Goal: Transaction & Acquisition: Purchase product/service

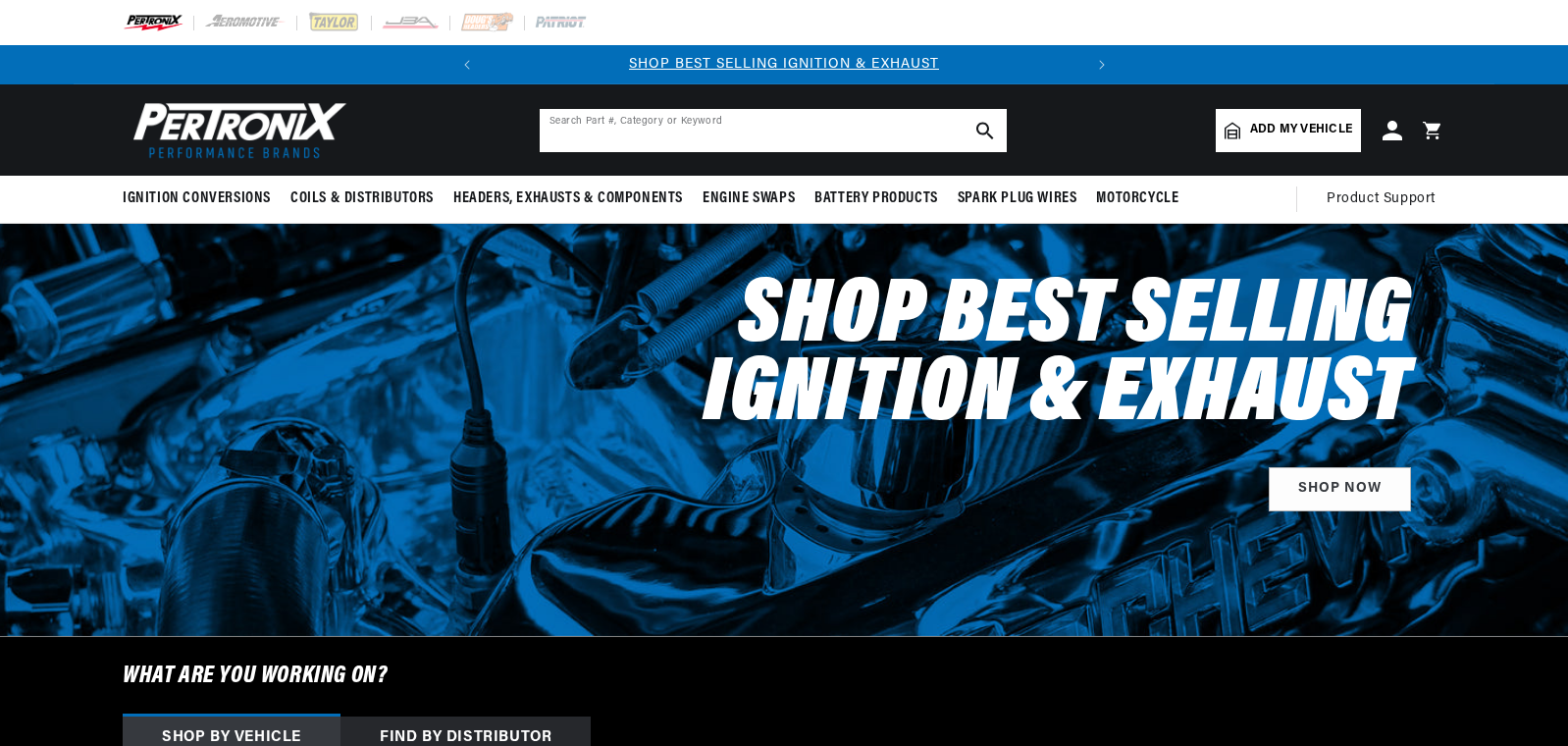
click at [802, 143] on input "text" at bounding box center [773, 131] width 467 height 44
click at [803, 143] on input "1" at bounding box center [773, 131] width 467 height 44
type input "1146A"
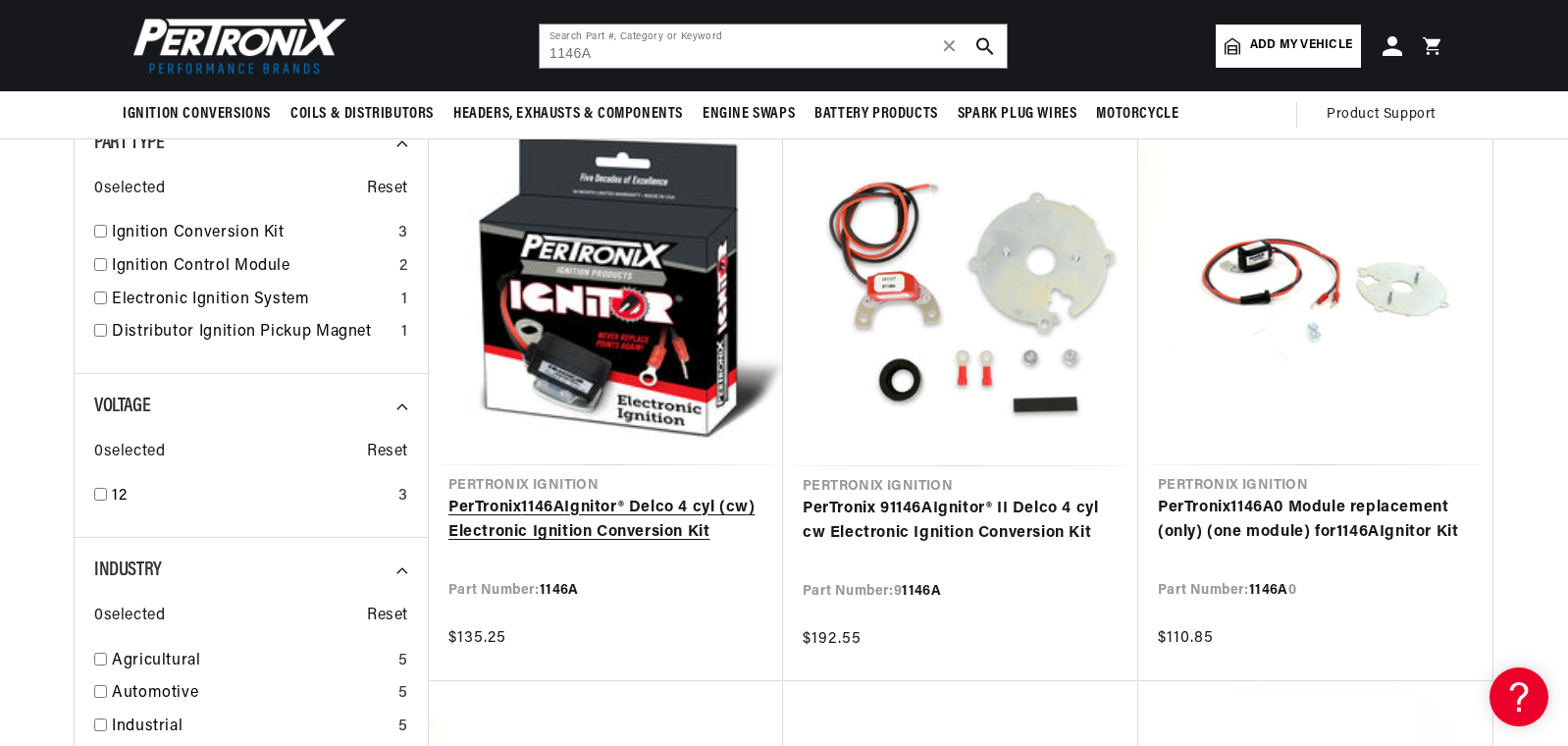
click at [602, 511] on link "PerTronix 1146A Ignitor® Delco 4 cyl (cw) Electronic Ignition Conversion Kit" at bounding box center [605, 520] width 315 height 50
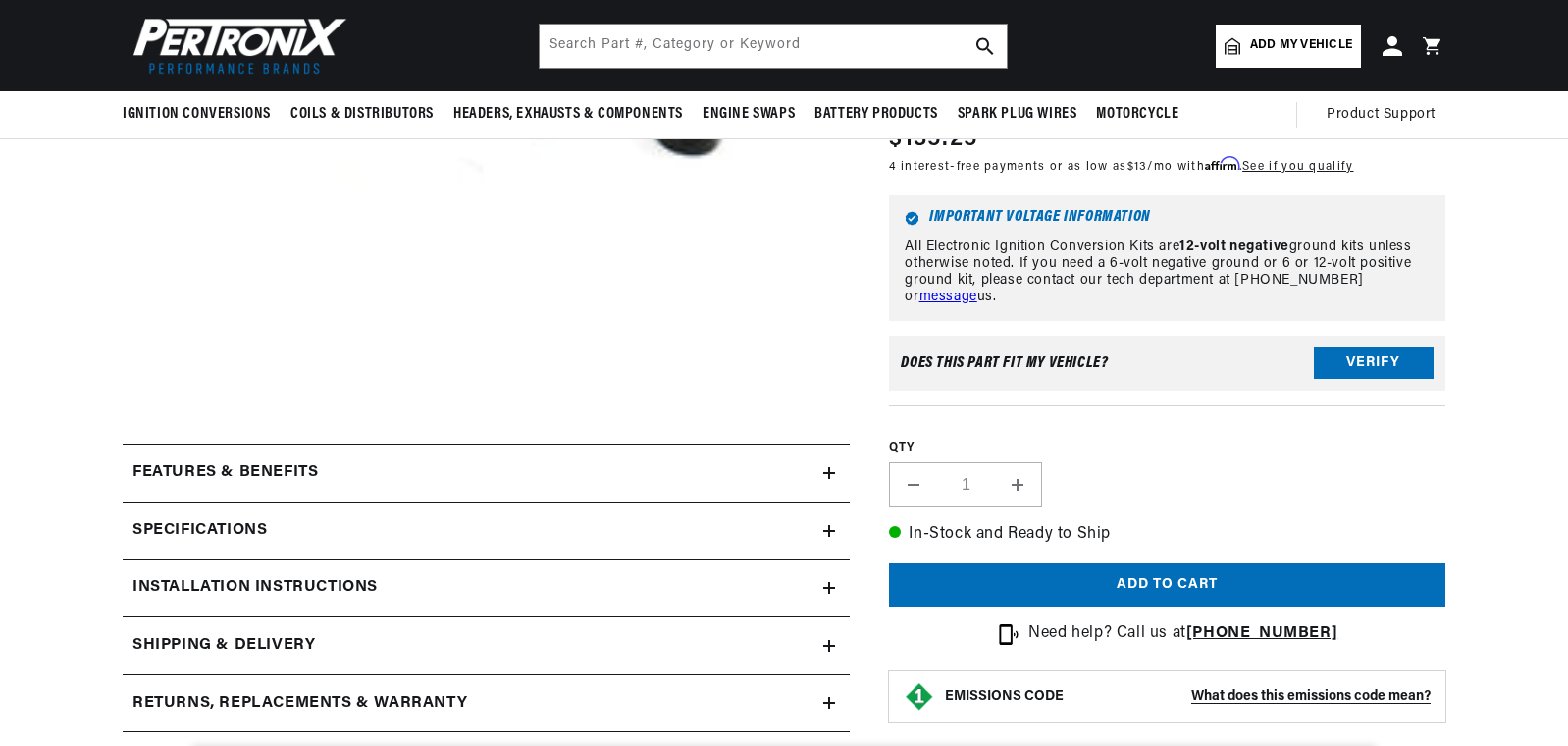
scroll to position [0, 596]
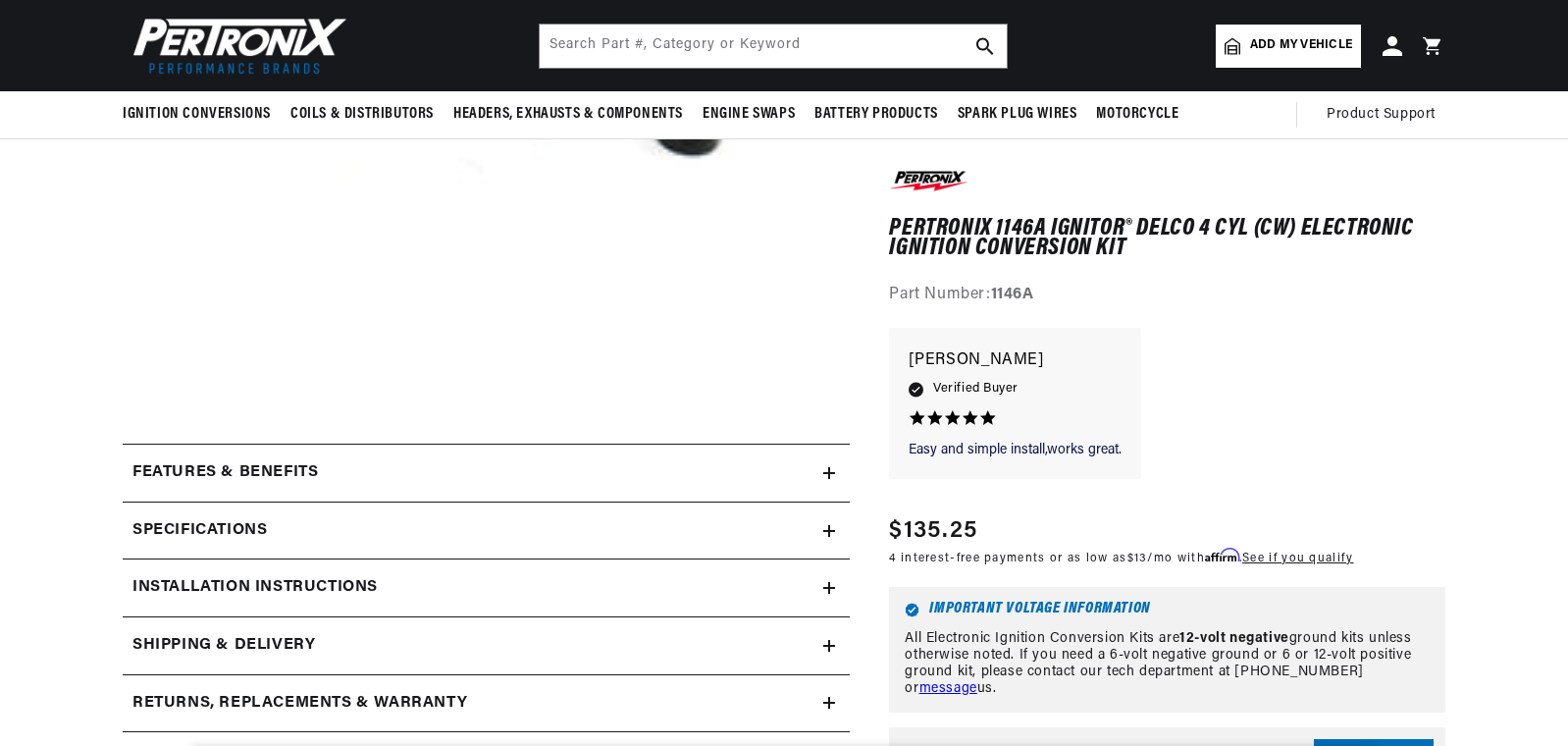
click at [832, 473] on icon at bounding box center [829, 473] width 12 height 12
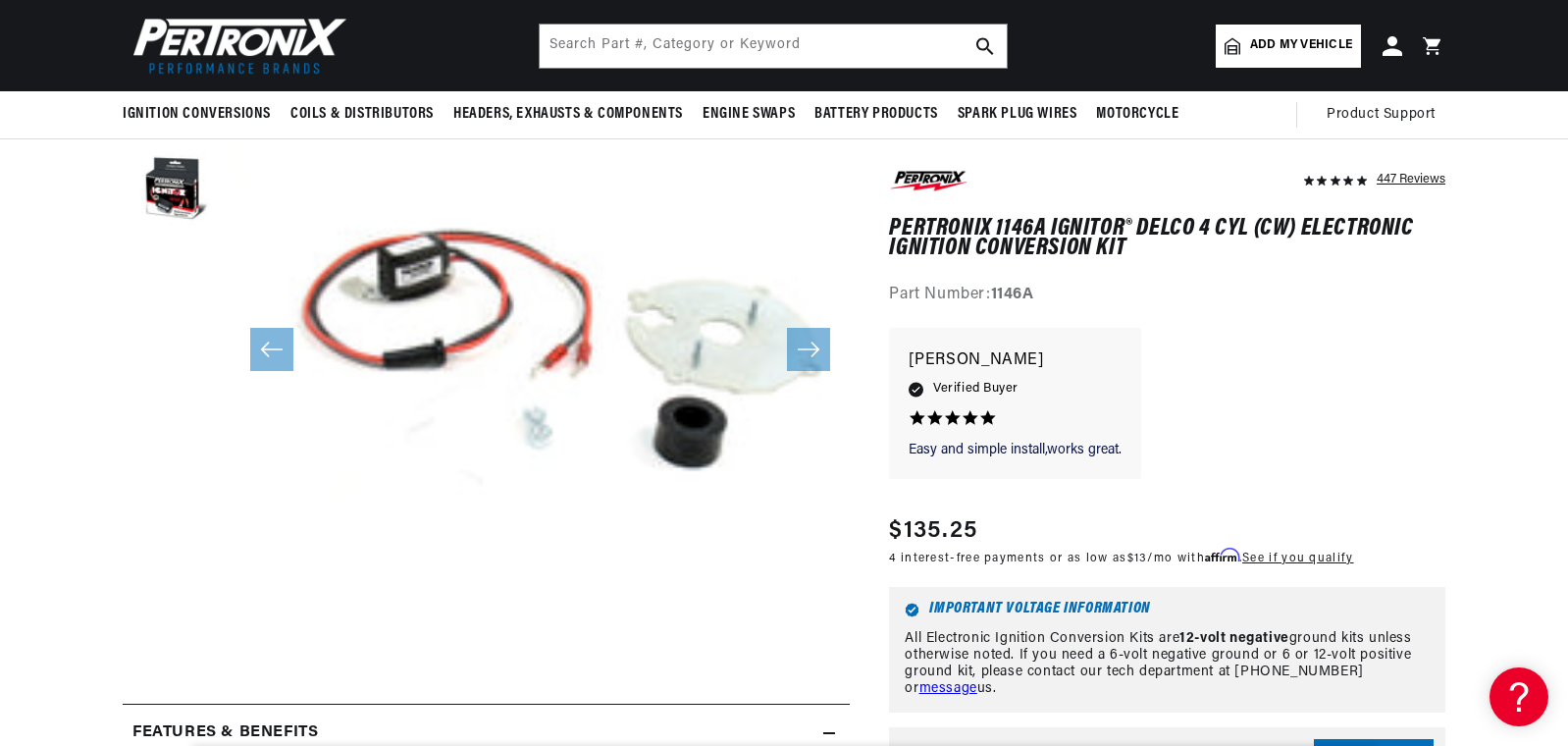
scroll to position [0, 0]
